Goal: Complete application form

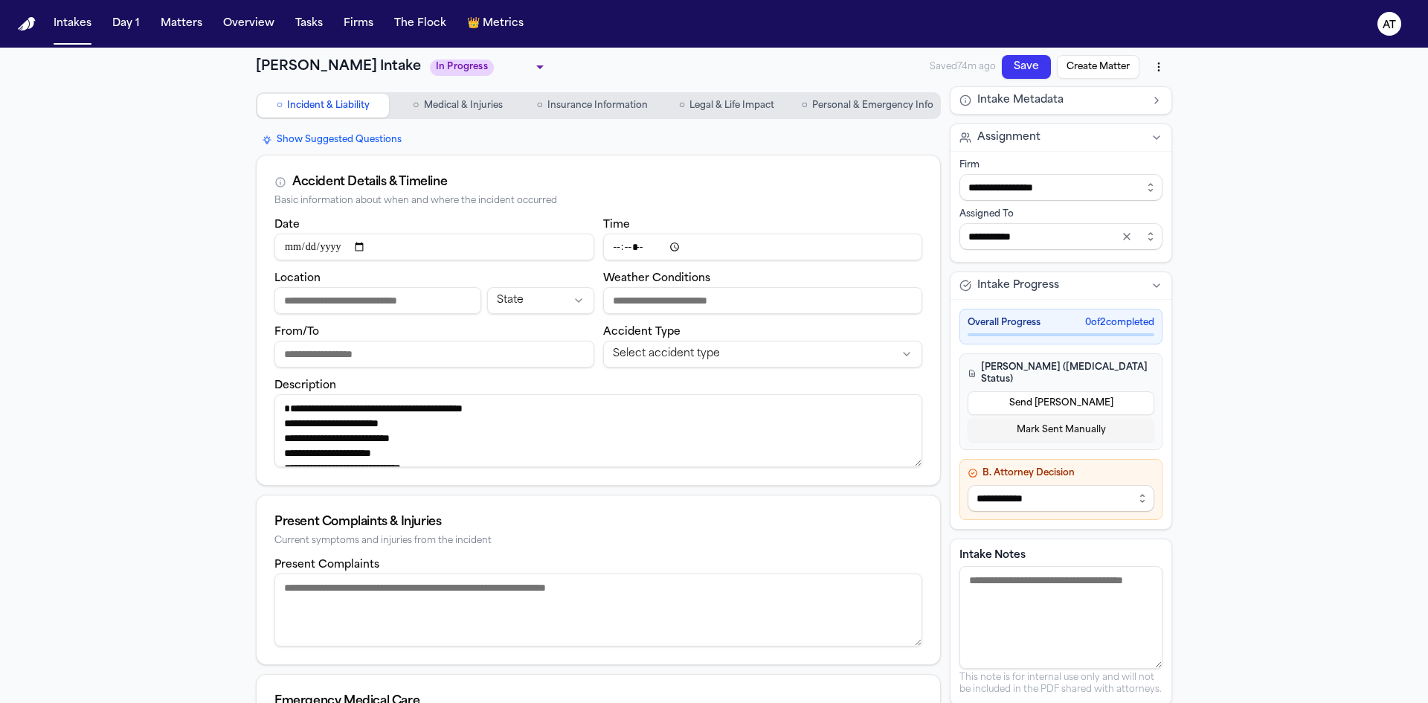
click at [908, 110] on span "Personal & Emergency Info" at bounding box center [872, 106] width 121 height 12
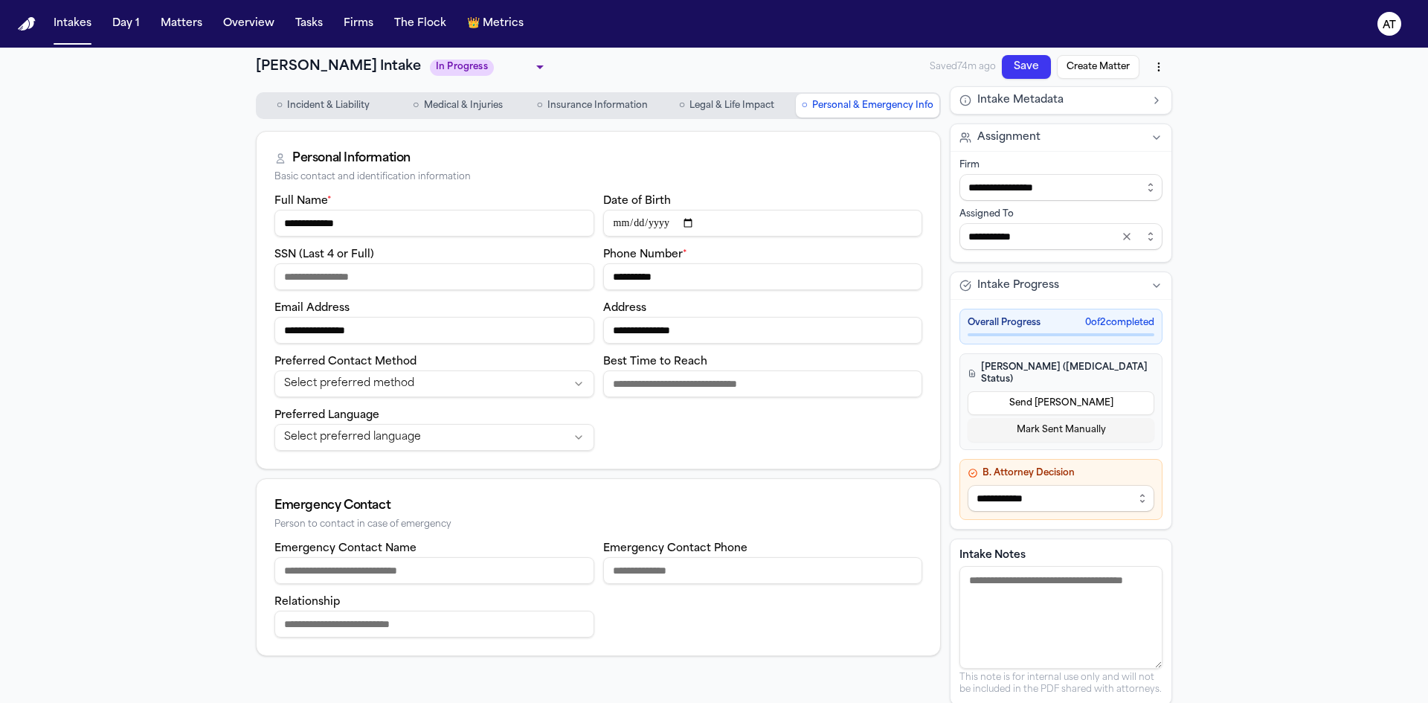
drag, startPoint x: 696, startPoint y: 279, endPoint x: 606, endPoint y: 281, distance: 90.0
click at [606, 281] on input "**********" at bounding box center [763, 276] width 320 height 27
